Goal: Task Accomplishment & Management: Use online tool/utility

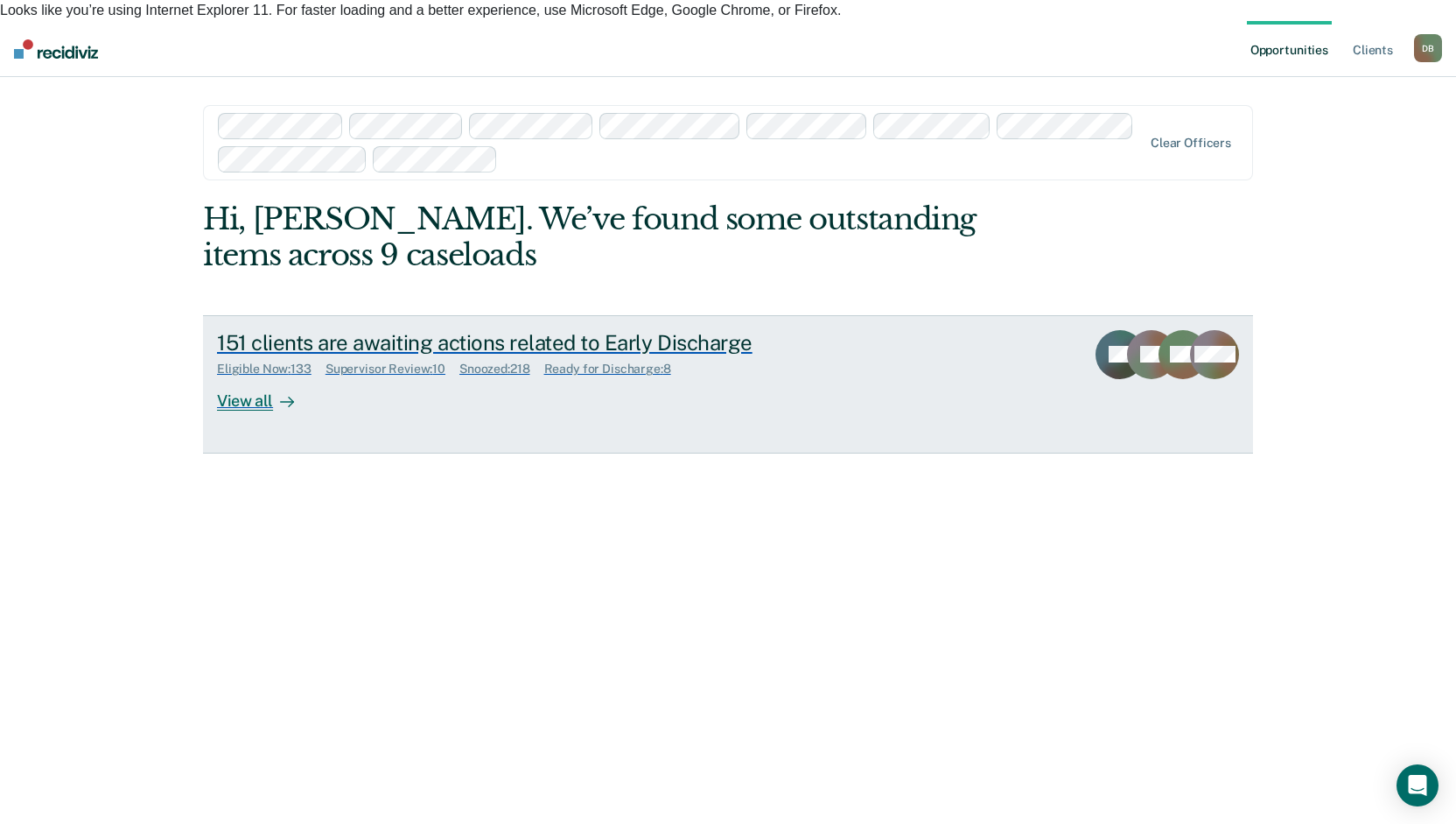
click at [389, 355] on div "151 clients are awaiting actions related to Early Discharge Eligible Now : 133 …" at bounding box center [545, 370] width 657 height 81
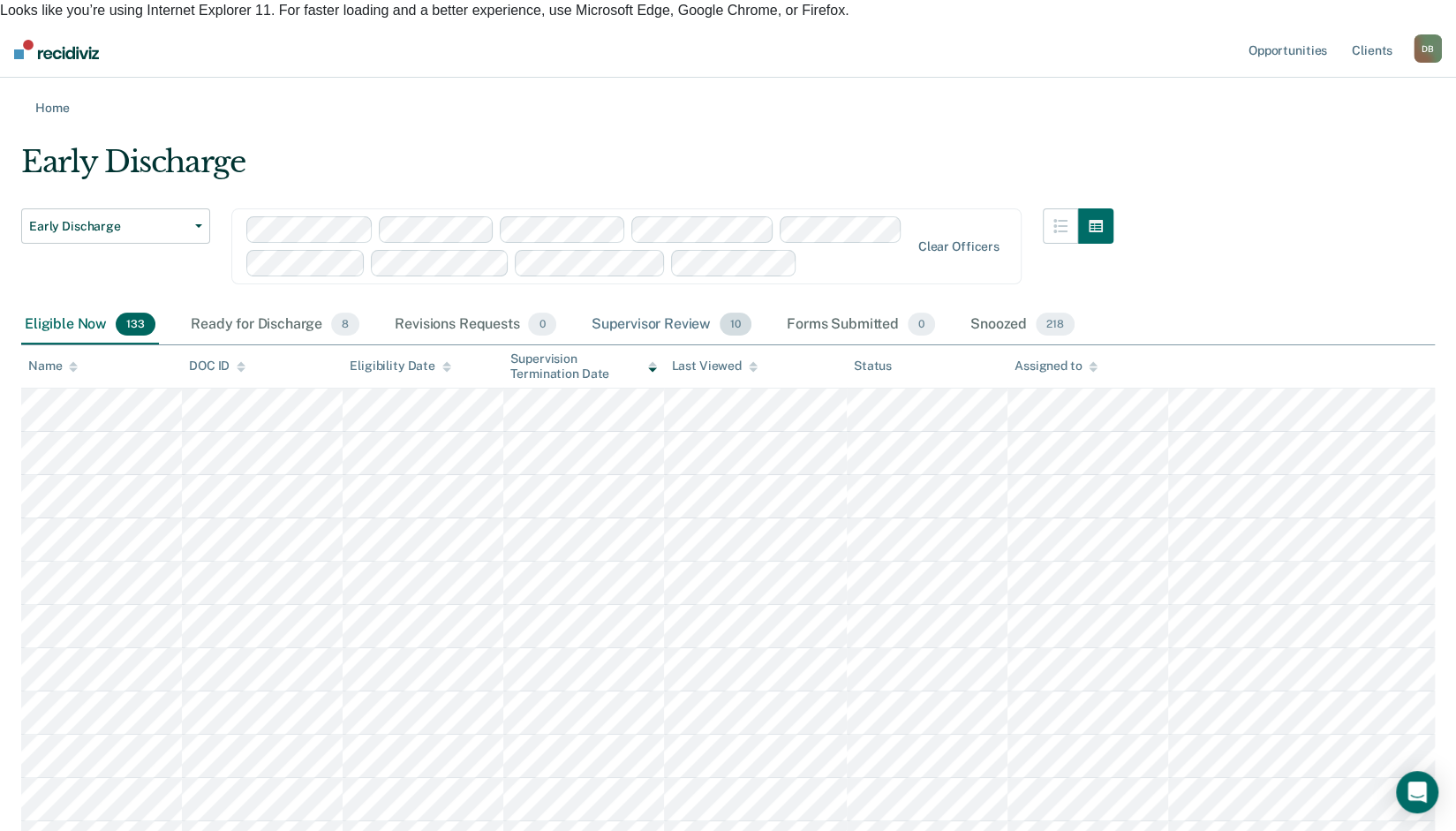
click at [634, 305] on div "Supervisor Review 10" at bounding box center [671, 325] width 166 height 39
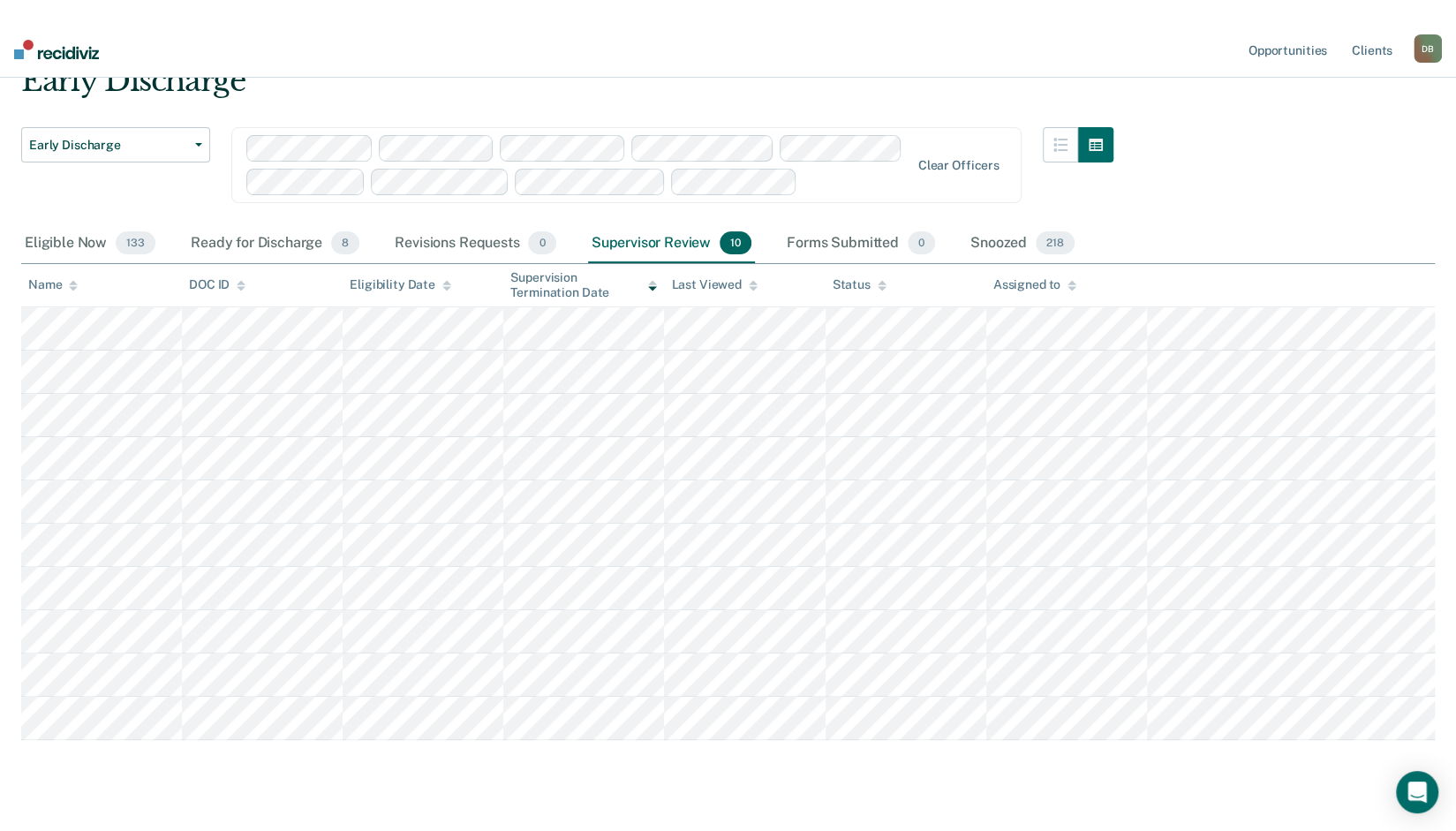
scroll to position [93, 0]
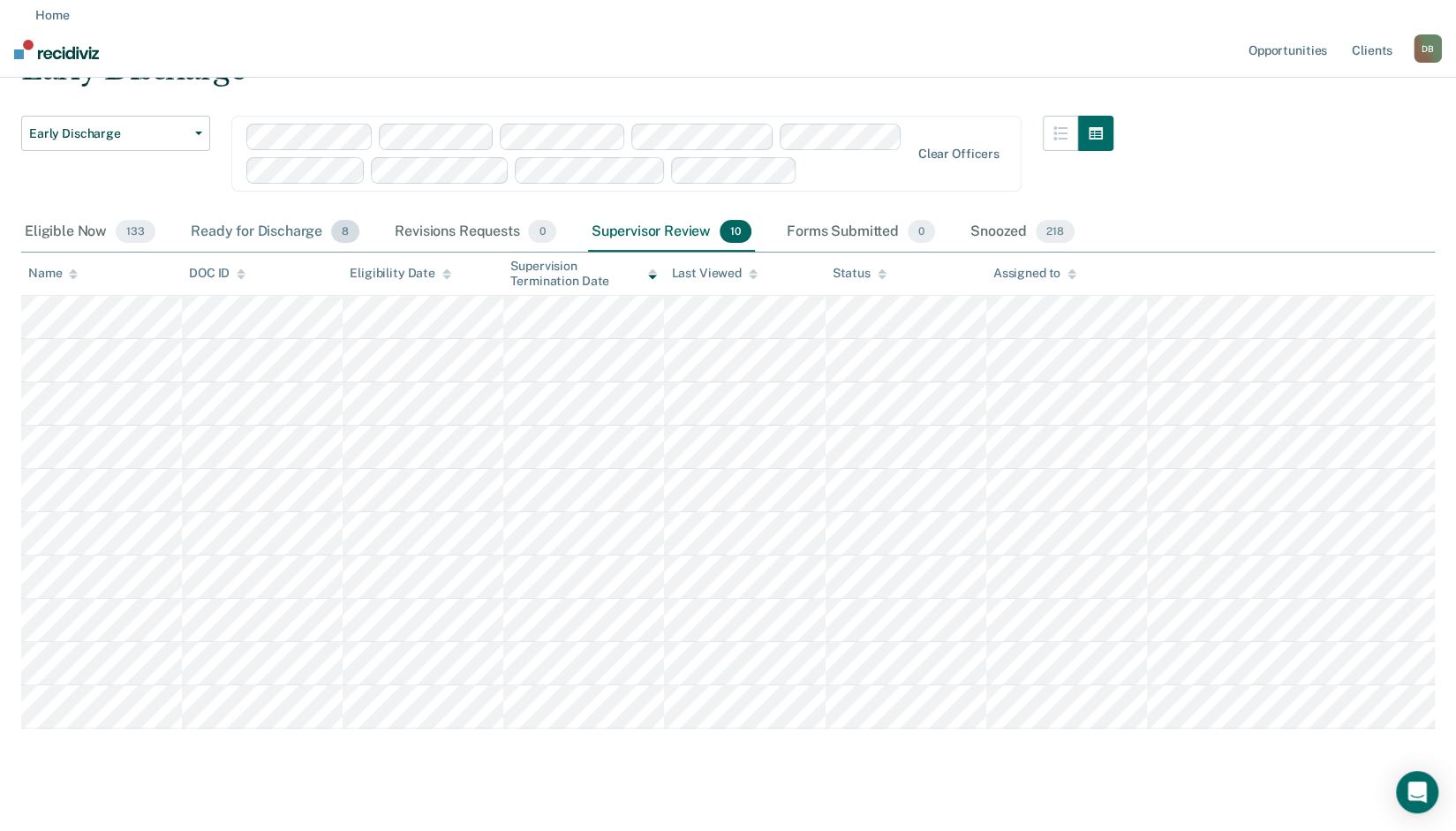
click at [233, 217] on div "Ready for Discharge 8" at bounding box center [275, 232] width 176 height 39
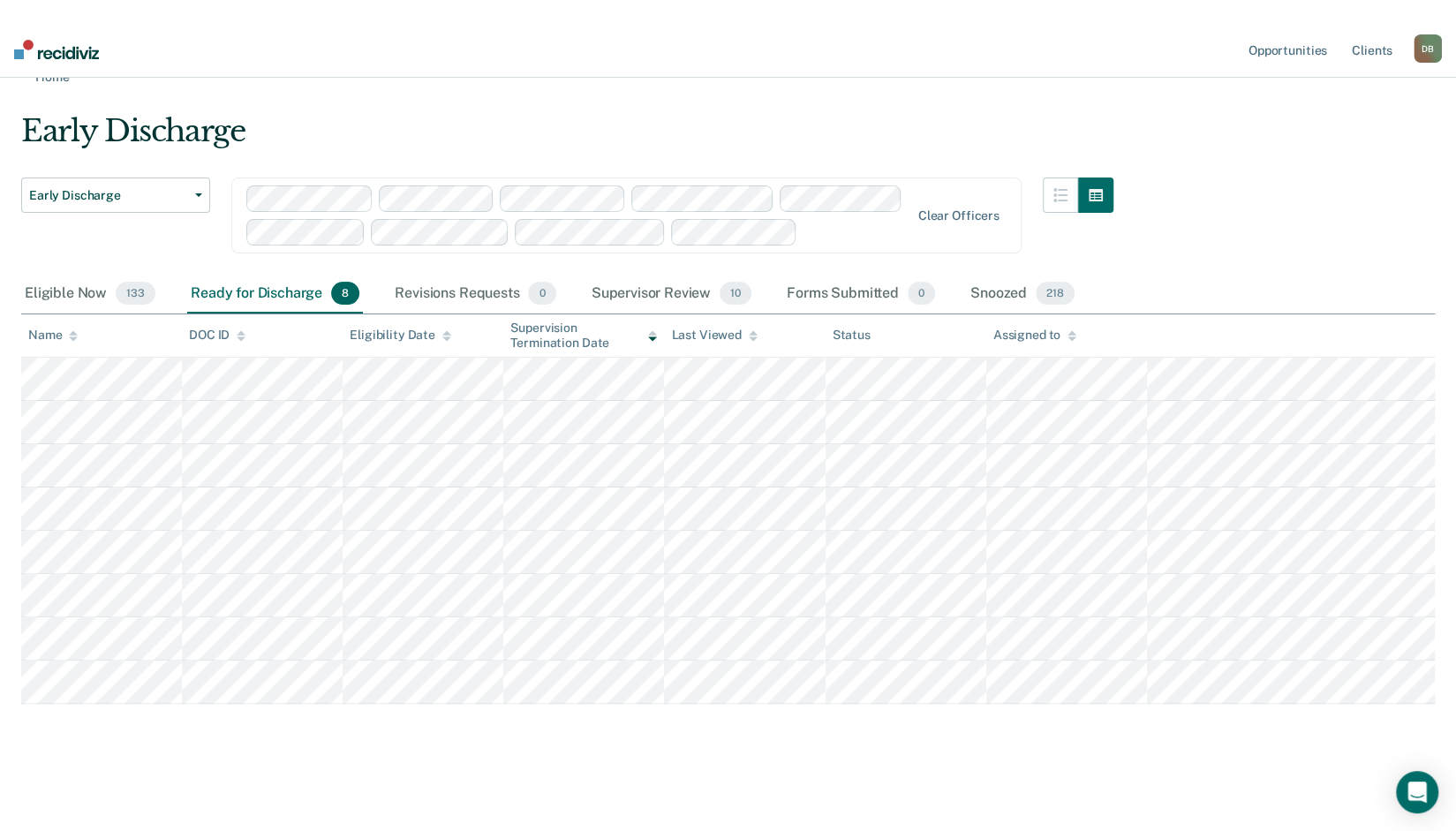
scroll to position [6, 0]
